Goal: Find contact information: Find contact information

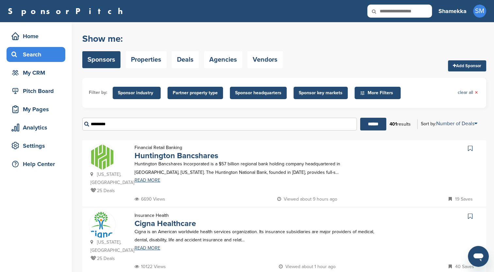
click at [38, 32] on div "Home" at bounding box center [38, 36] width 56 height 12
click at [51, 37] on div "Home" at bounding box center [38, 36] width 56 height 12
click at [30, 40] on div "Home" at bounding box center [38, 36] width 56 height 12
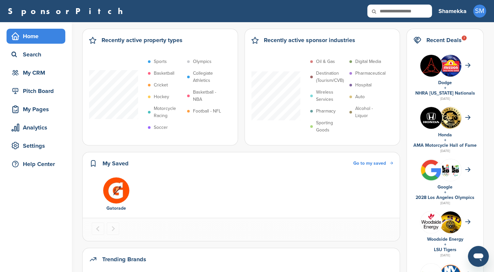
click at [29, 57] on div "Search" at bounding box center [38, 55] width 56 height 12
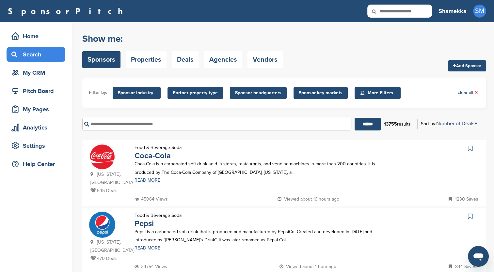
click at [115, 125] on input "text" at bounding box center [216, 124] width 269 height 13
type input "*"
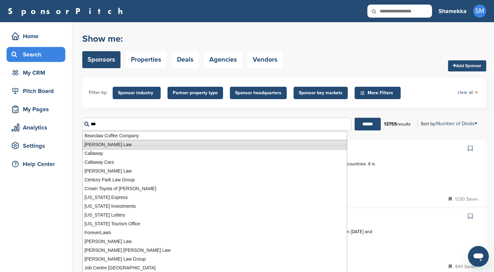
click at [98, 147] on li "[PERSON_NAME] Law" at bounding box center [214, 144] width 265 height 9
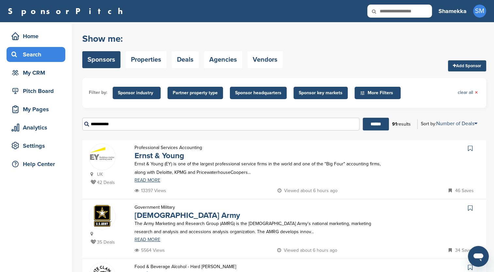
type input "**********"
click at [157, 156] on link "Ernst & Young" at bounding box center [160, 155] width 50 height 9
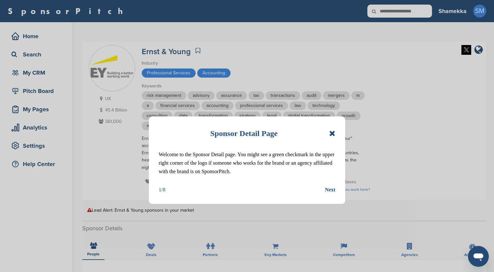
click at [333, 134] on icon at bounding box center [332, 134] width 6 height 8
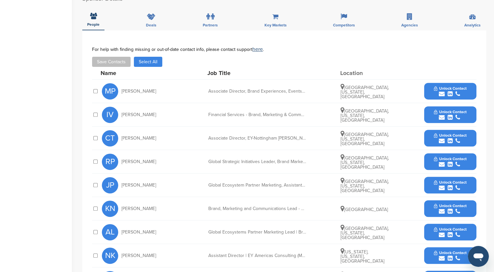
scroll to position [229, 0]
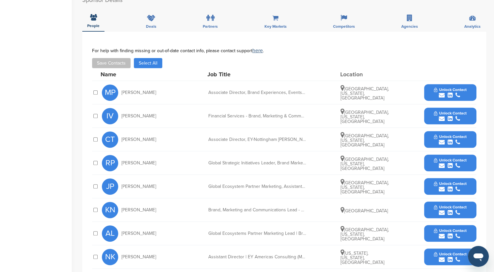
click at [438, 89] on span "Unlock Contact" at bounding box center [450, 90] width 32 height 5
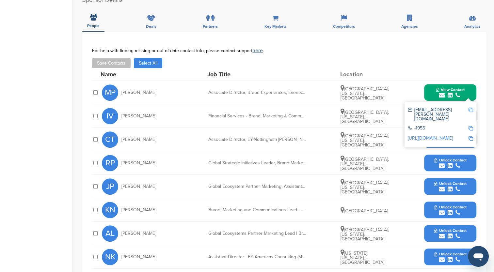
click at [433, 136] on link "http://www.linkedin.com/in/marina-paulus-b51a972" at bounding box center [430, 139] width 45 height 6
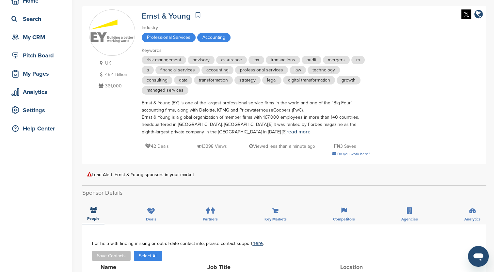
scroll to position [33, 0]
